Goal: Navigation & Orientation: Find specific page/section

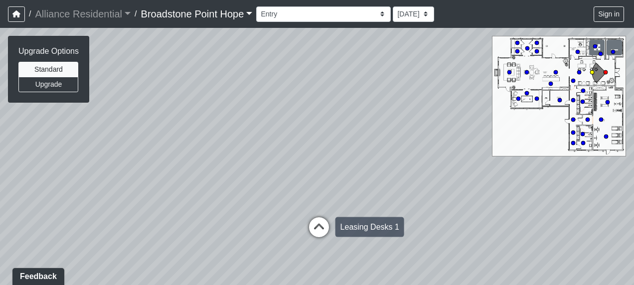
click at [320, 223] on icon at bounding box center [319, 232] width 30 height 30
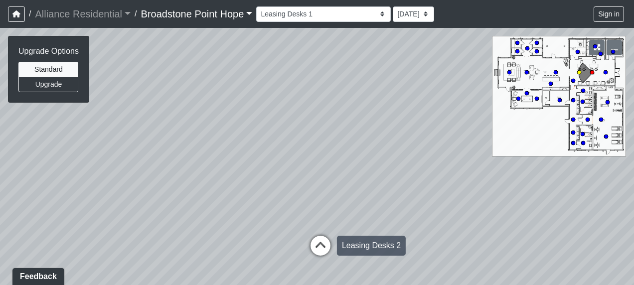
click at [318, 246] on icon at bounding box center [320, 251] width 30 height 30
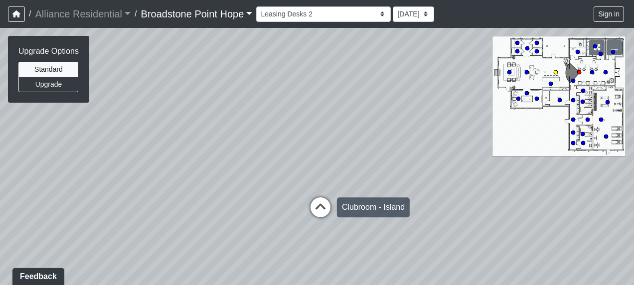
click at [320, 204] on icon at bounding box center [320, 212] width 30 height 30
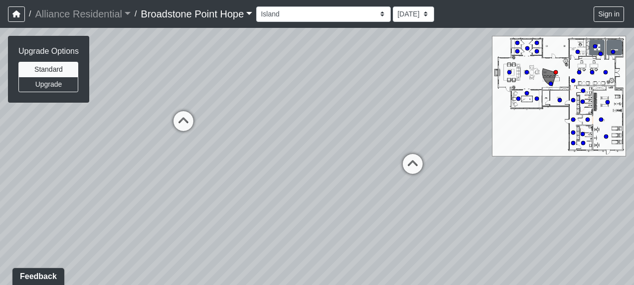
drag, startPoint x: 214, startPoint y: 225, endPoint x: 348, endPoint y: 189, distance: 138.8
click at [348, 189] on div "Loading... Leasing Desks 1 Loading... Breakroom 1 Loading... Leasing Office 1 L…" at bounding box center [317, 156] width 634 height 257
drag, startPoint x: 182, startPoint y: 216, endPoint x: 345, endPoint y: 175, distance: 167.3
click at [345, 175] on div "Loading... Leasing Desks 1 Loading... Breakroom 1 Loading... Leasing Office 1 L…" at bounding box center [317, 156] width 634 height 257
drag, startPoint x: 304, startPoint y: 171, endPoint x: 229, endPoint y: 190, distance: 77.0
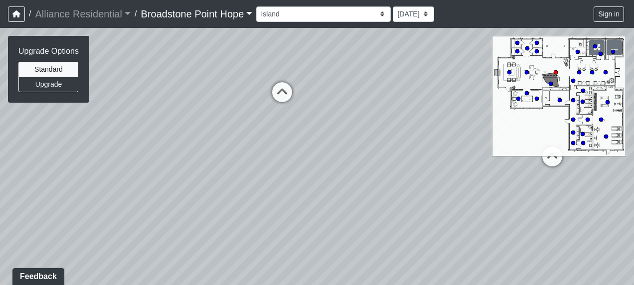
click at [229, 190] on div "Loading... Leasing Desks 1 Loading... Breakroom 1 Loading... Leasing Office 1 L…" at bounding box center [317, 156] width 634 height 257
drag, startPoint x: 327, startPoint y: 162, endPoint x: 181, endPoint y: 192, distance: 148.6
click at [168, 192] on div "Loading... Leasing Desks 1 Loading... Breakroom 1 Loading... Leasing Office 1 L…" at bounding box center [317, 156] width 634 height 257
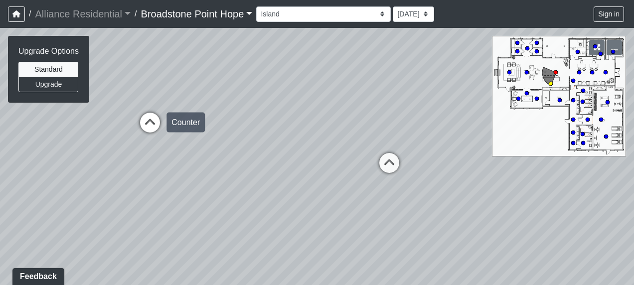
click at [152, 124] on icon at bounding box center [150, 128] width 30 height 30
select select "nYCEPy8V5HwmXvbWvMUCq5"
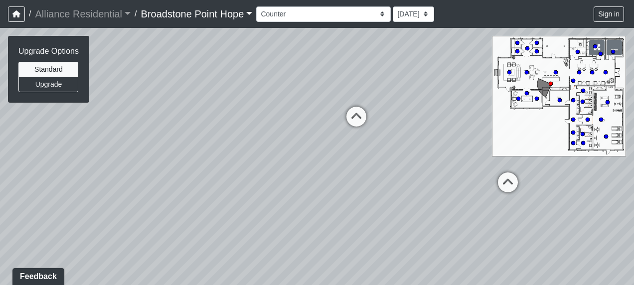
drag, startPoint x: 273, startPoint y: 194, endPoint x: 152, endPoint y: 167, distance: 124.4
click at [152, 167] on div "Loading... Leasing Desks 1 Loading... Breakroom 1 Loading... Leasing Office 1 L…" at bounding box center [317, 156] width 634 height 257
drag, startPoint x: 396, startPoint y: 216, endPoint x: 301, endPoint y: 115, distance: 138.9
click at [302, 113] on div "Loading... Leasing Desks 1 Loading... Breakroom 1 Loading... Leasing Office 1 L…" at bounding box center [317, 156] width 634 height 257
drag, startPoint x: 374, startPoint y: 157, endPoint x: 258, endPoint y: 111, distance: 125.4
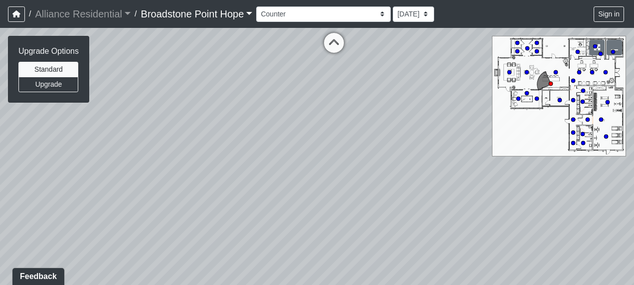
click at [258, 111] on div "Loading... Leasing Desks 1 Loading... Breakroom 1 Loading... Leasing Office 1 L…" at bounding box center [317, 156] width 634 height 257
drag, startPoint x: 335, startPoint y: 127, endPoint x: 230, endPoint y: 115, distance: 106.3
click at [225, 114] on div "Loading... Leasing Desks 1 Loading... Breakroom 1 Loading... Leasing Office 1 L…" at bounding box center [317, 156] width 634 height 257
drag, startPoint x: 311, startPoint y: 120, endPoint x: 188, endPoint y: 128, distance: 123.3
click at [188, 128] on div "Loading... Leasing Desks 1 Loading... Breakroom 1 Loading... Leasing Office 1 L…" at bounding box center [317, 156] width 634 height 257
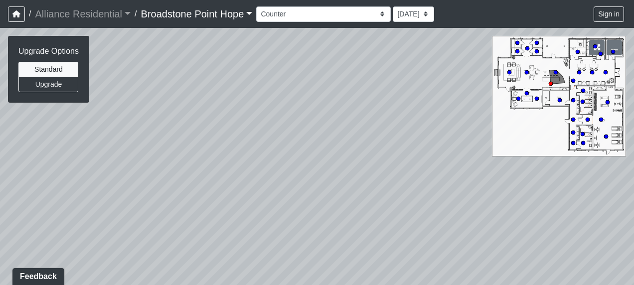
drag, startPoint x: 363, startPoint y: 105, endPoint x: 221, endPoint y: 148, distance: 148.0
click at [221, 148] on div "Loading... Leasing Desks 1 Loading... Breakroom 1 Loading... Leasing Office 1 L…" at bounding box center [317, 156] width 634 height 257
drag, startPoint x: 327, startPoint y: 111, endPoint x: 231, endPoint y: 168, distance: 111.7
click at [231, 168] on div "Loading... Leasing Desks 1 Loading... Breakroom 1 Loading... Leasing Office 1 L…" at bounding box center [317, 156] width 634 height 257
drag, startPoint x: 313, startPoint y: 134, endPoint x: 244, endPoint y: 144, distance: 70.0
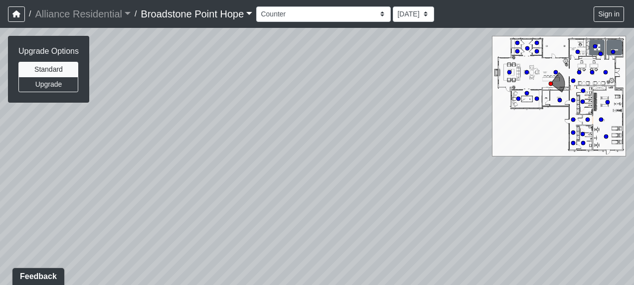
click at [187, 141] on div "Loading... Leasing Desks 1 Loading... Breakroom 1 Loading... Leasing Office 1 L…" at bounding box center [317, 156] width 634 height 257
drag, startPoint x: 323, startPoint y: 143, endPoint x: 189, endPoint y: 169, distance: 137.0
click at [189, 169] on div "Loading... Leasing Desks 1 Loading... Breakroom 1 Loading... Leasing Office 1 L…" at bounding box center [317, 156] width 634 height 257
drag, startPoint x: 347, startPoint y: 167, endPoint x: 265, endPoint y: 121, distance: 94.2
click at [266, 121] on div "Loading... Leasing Desks 1 Loading... Breakroom 1 Loading... Leasing Office 1 L…" at bounding box center [317, 156] width 634 height 257
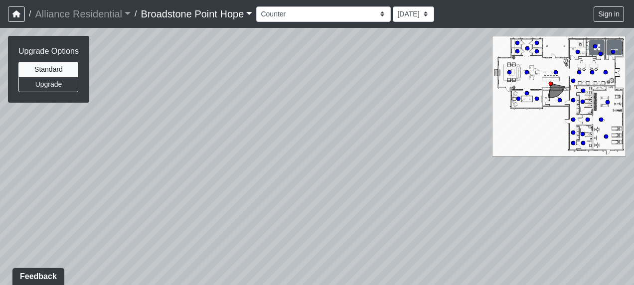
drag, startPoint x: 341, startPoint y: 154, endPoint x: 199, endPoint y: 95, distance: 154.5
click at [200, 95] on div "Loading... Leasing Desks 1 Loading... Breakroom 1 Loading... Leasing Office 1 L…" at bounding box center [317, 156] width 634 height 257
drag, startPoint x: 330, startPoint y: 136, endPoint x: 180, endPoint y: 136, distance: 149.9
click at [180, 136] on div "Loading... Leasing Desks 1 Loading... Breakroom 1 Loading... Leasing Office 1 L…" at bounding box center [317, 156] width 634 height 257
drag, startPoint x: 262, startPoint y: 125, endPoint x: 198, endPoint y: 185, distance: 87.4
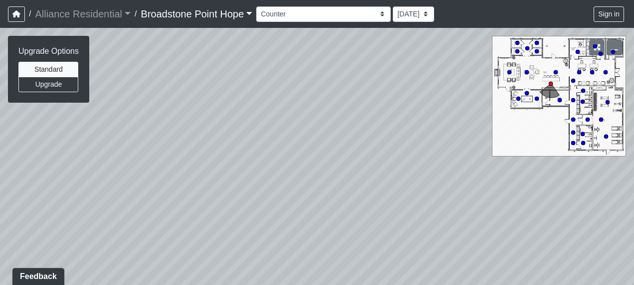
click at [200, 184] on div "Loading... Leasing Desks 1 Loading... Breakroom 1 Loading... Leasing Office 1 L…" at bounding box center [317, 156] width 634 height 257
drag, startPoint x: 232, startPoint y: 160, endPoint x: 145, endPoint y: 169, distance: 86.6
click at [128, 167] on div "Loading... Leasing Desks 1 Loading... Breakroom 1 Loading... Leasing Office 1 L…" at bounding box center [317, 156] width 634 height 257
drag, startPoint x: 296, startPoint y: 142, endPoint x: 229, endPoint y: 168, distance: 71.8
click at [173, 182] on div "Loading... Leasing Desks 1 Loading... Breakroom 1 Loading... Leasing Office 1 L…" at bounding box center [317, 156] width 634 height 257
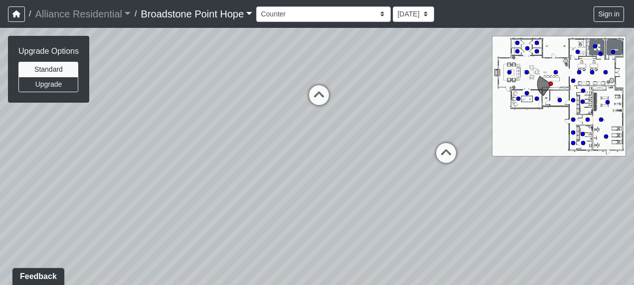
drag, startPoint x: 261, startPoint y: 143, endPoint x: 156, endPoint y: 164, distance: 106.7
click at [156, 164] on div "Loading... Leasing Desks 1 Loading... Breakroom 1 Loading... Leasing Office 1 L…" at bounding box center [317, 156] width 634 height 257
drag, startPoint x: 347, startPoint y: 82, endPoint x: 274, endPoint y: 87, distance: 72.4
click at [274, 87] on div "Loading... Leasing Desks 1 Loading... Breakroom 1 Loading... Leasing Office 1 L…" at bounding box center [317, 156] width 634 height 257
drag, startPoint x: 306, startPoint y: 99, endPoint x: 241, endPoint y: 85, distance: 66.8
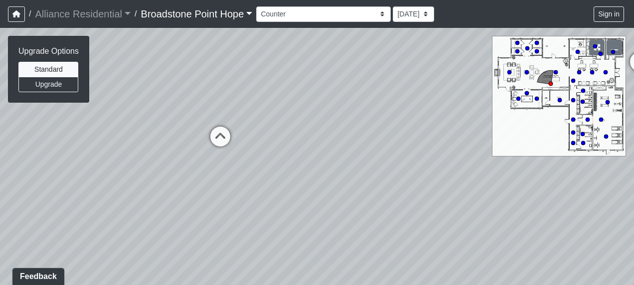
click at [241, 85] on div "Loading... Leasing Desks 1 Loading... Breakroom 1 Loading... Leasing Office 1 L…" at bounding box center [317, 156] width 634 height 257
drag, startPoint x: 246, startPoint y: 91, endPoint x: 205, endPoint y: 90, distance: 40.9
click at [206, 90] on div "Loading... Leasing Desks 1 Loading... Breakroom 1 Loading... Leasing Office 1 L…" at bounding box center [317, 156] width 634 height 257
drag, startPoint x: 284, startPoint y: 92, endPoint x: 203, endPoint y: 103, distance: 81.4
click at [203, 103] on div "Loading... Leasing Desks 1 Loading... Breakroom 1 Loading... Leasing Office 1 L…" at bounding box center [317, 156] width 634 height 257
